Goal: Information Seeking & Learning: Learn about a topic

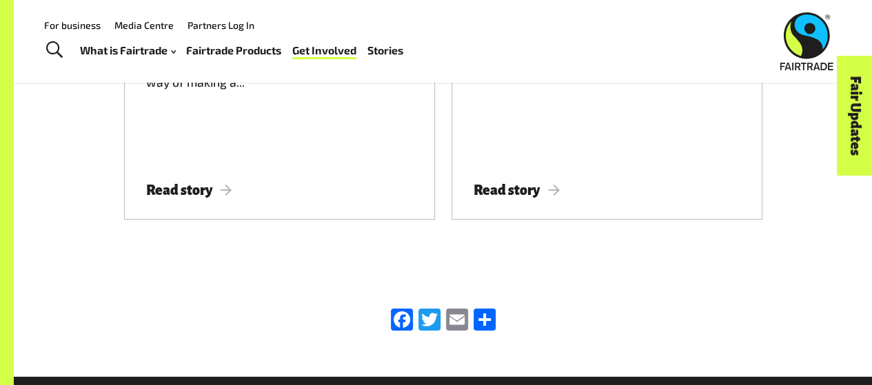
scroll to position [2246, 0]
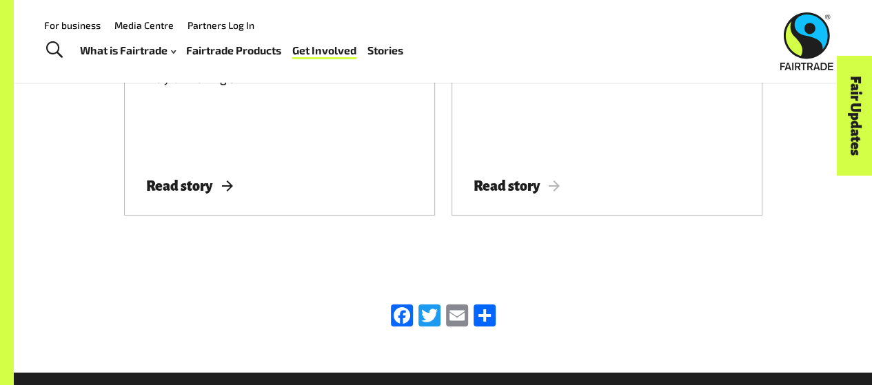
click at [165, 179] on span "Read story" at bounding box center [189, 186] width 86 height 15
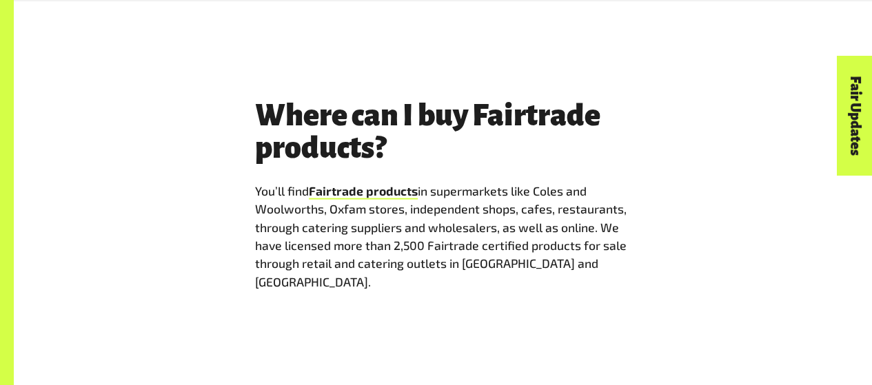
scroll to position [1266, 0]
